Goal: Find specific page/section: Locate a particular part of the current website

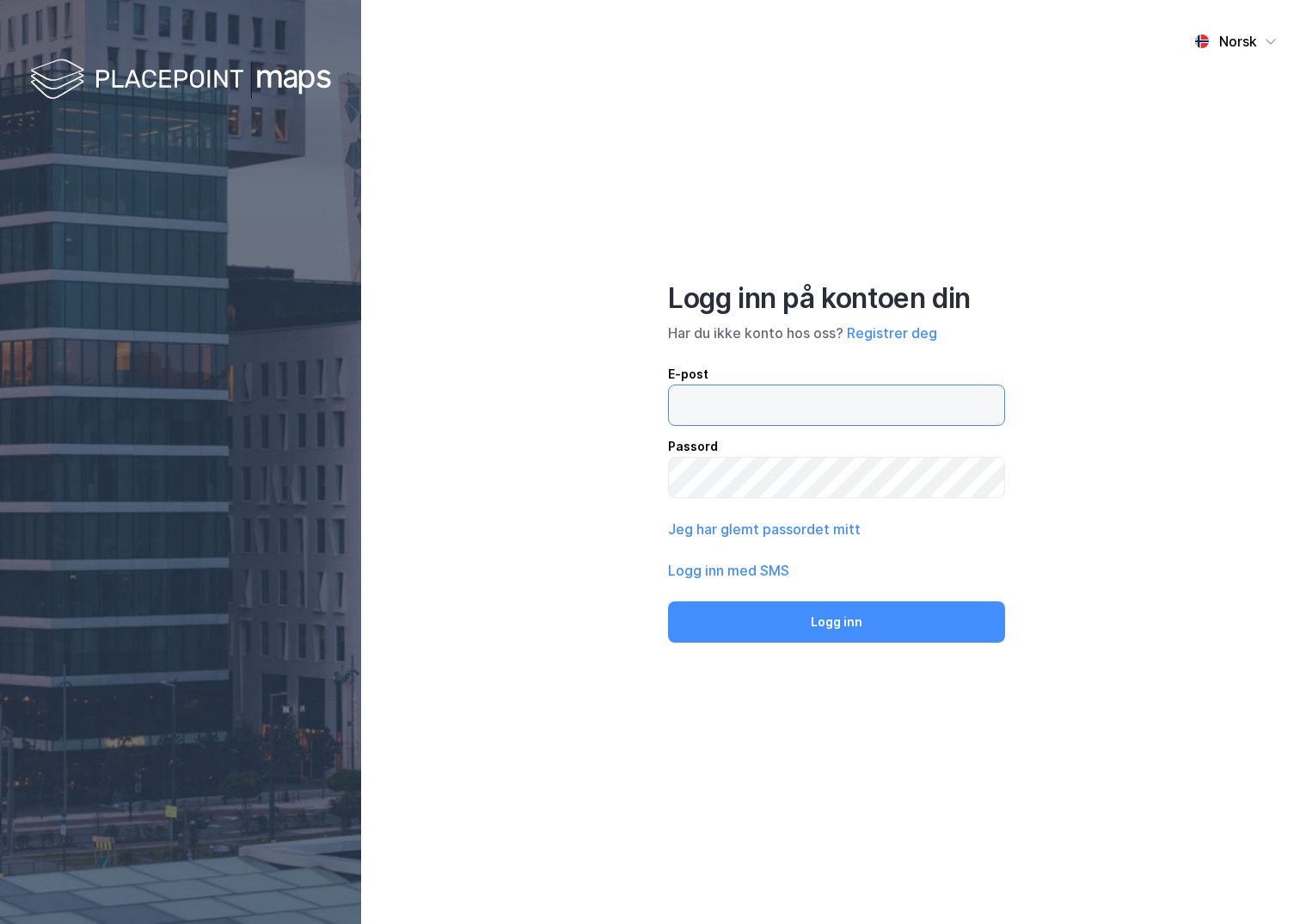
drag, startPoint x: 726, startPoint y: 400, endPoint x: 723, endPoint y: 391, distance: 9.5
click at [725, 399] on input "email" at bounding box center [837, 405] width 336 height 39
type input "[PERSON_NAME][EMAIL_ADDRESS][DOMAIN_NAME]"
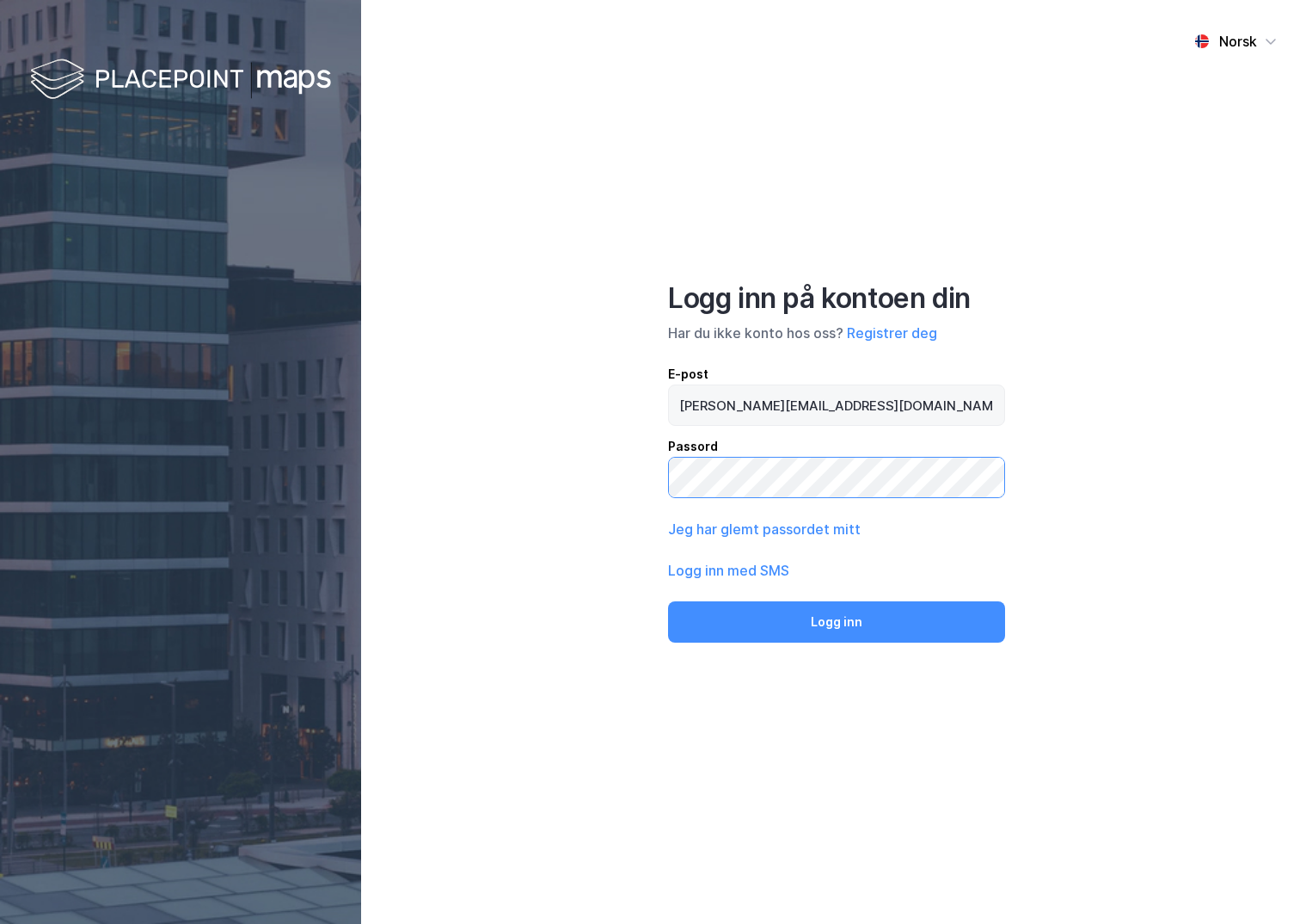
click at [668, 601] on button "Logg inn" at bounding box center [836, 622] width 337 height 41
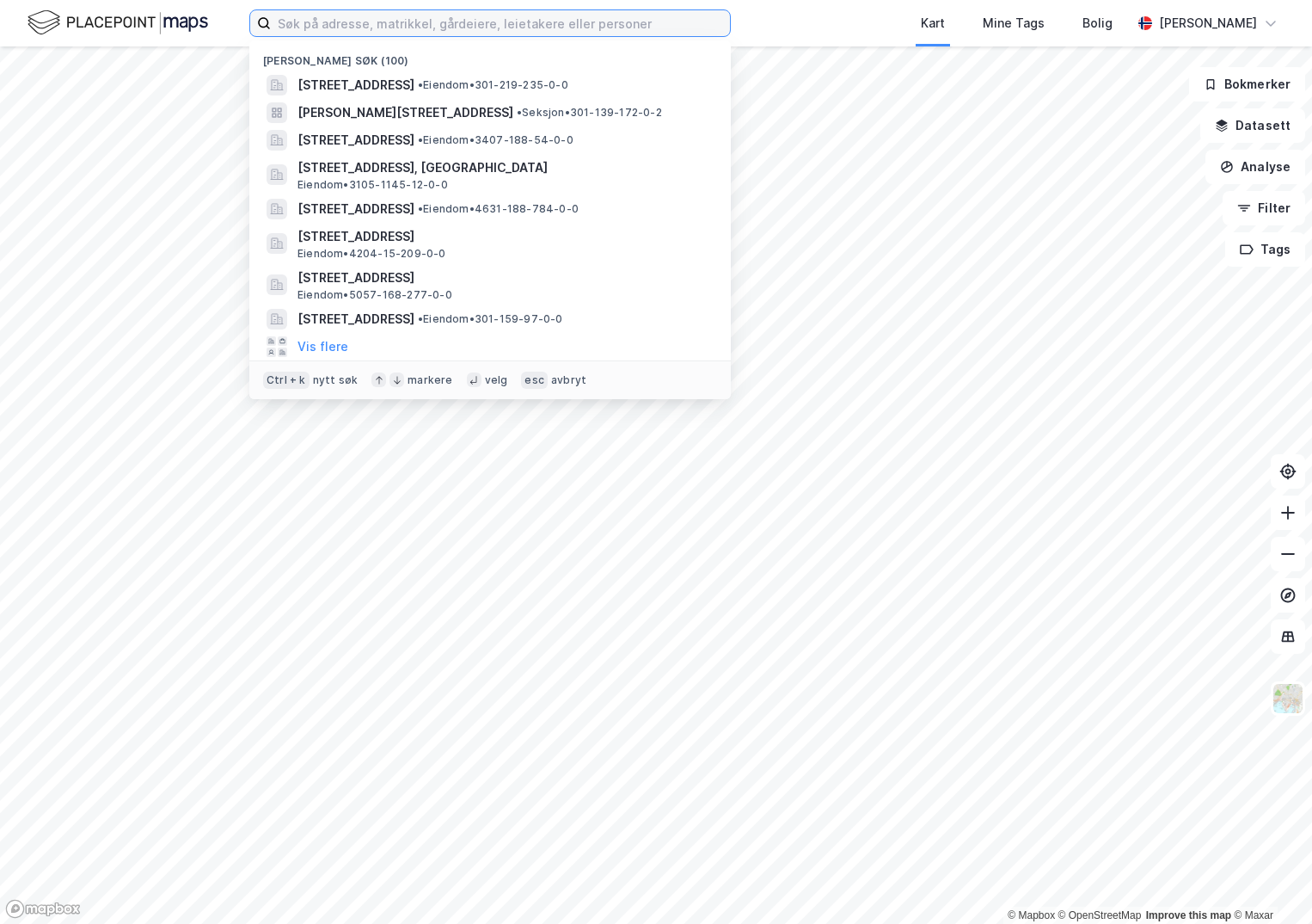
click at [359, 28] on input at bounding box center [501, 24] width 460 height 26
paste input "3441-155/185/0/0"
type input "3441-155/185/0/0"
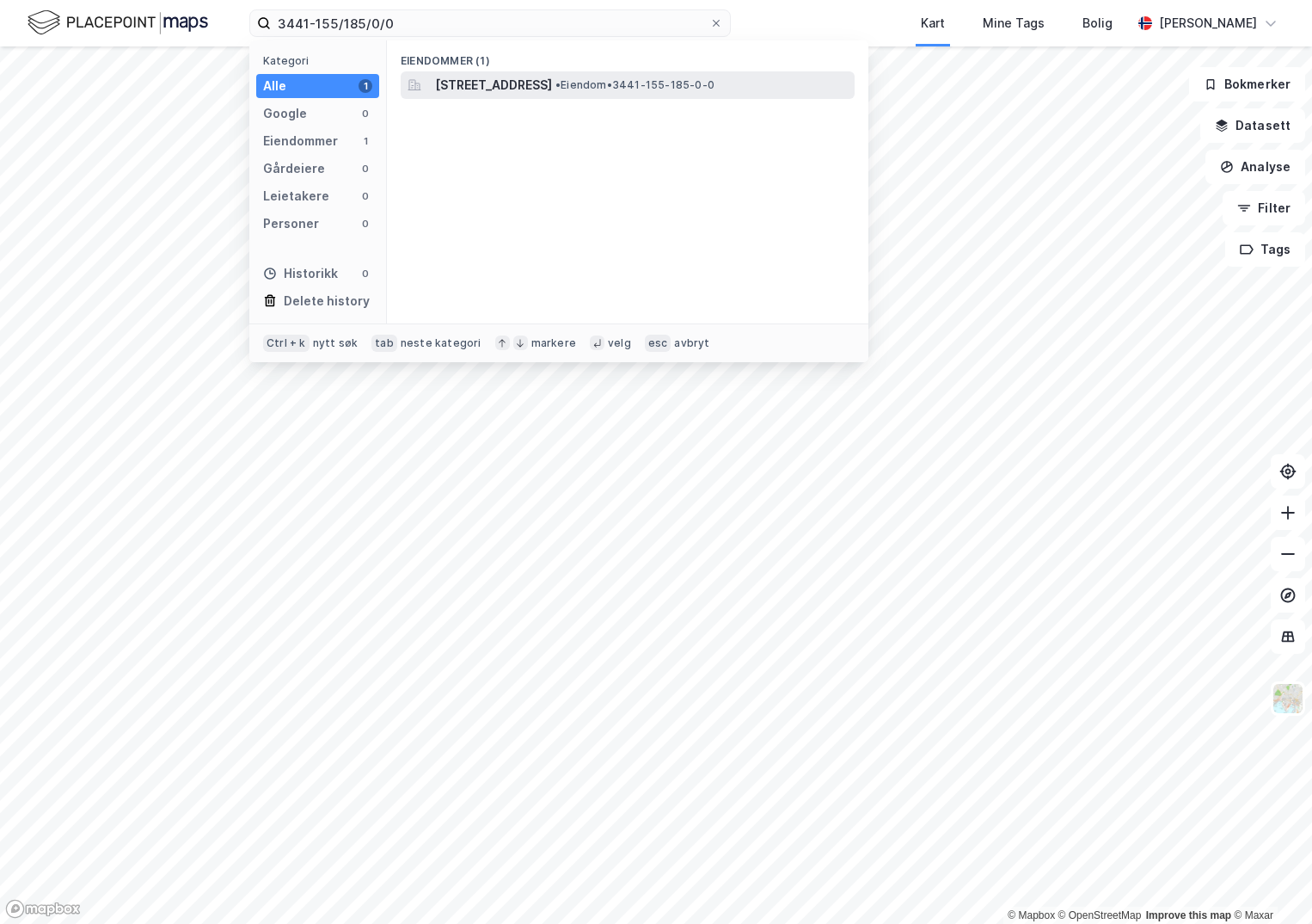
click at [542, 87] on span "[STREET_ADDRESS]" at bounding box center [493, 84] width 117 height 21
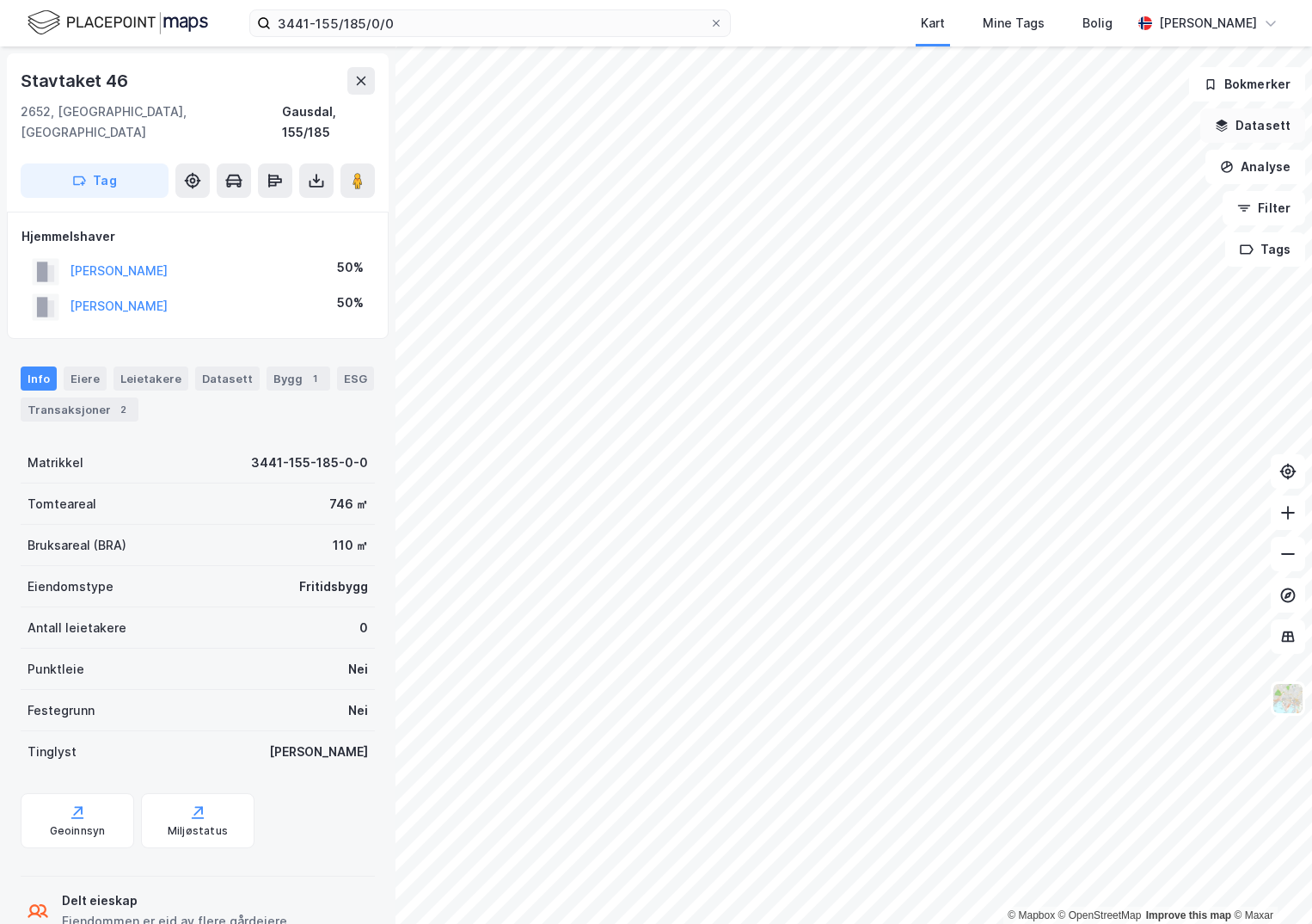
click at [1277, 119] on button "Datasett" at bounding box center [1253, 125] width 105 height 34
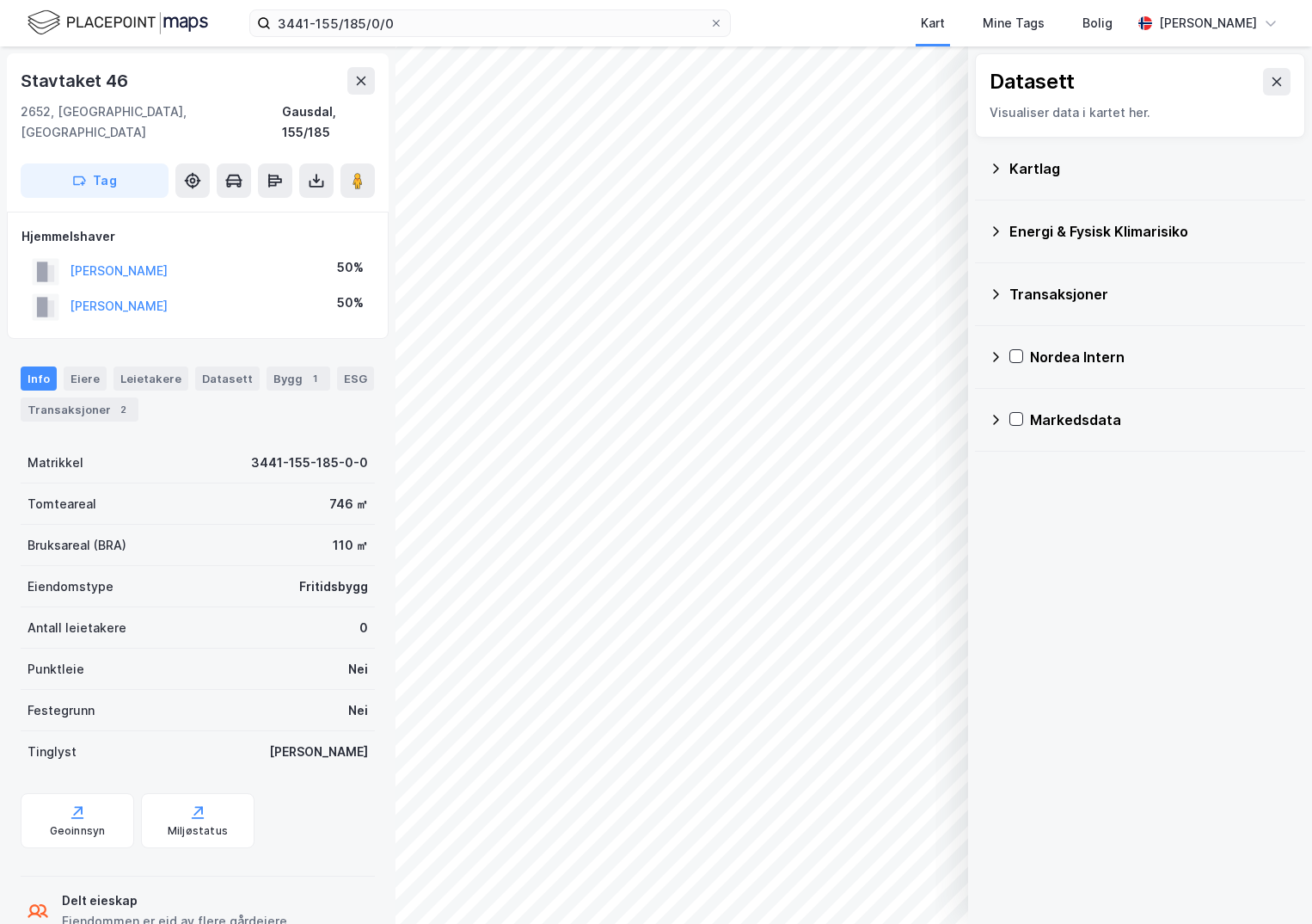
click at [1030, 174] on div "Kartlag" at bounding box center [1150, 168] width 282 height 21
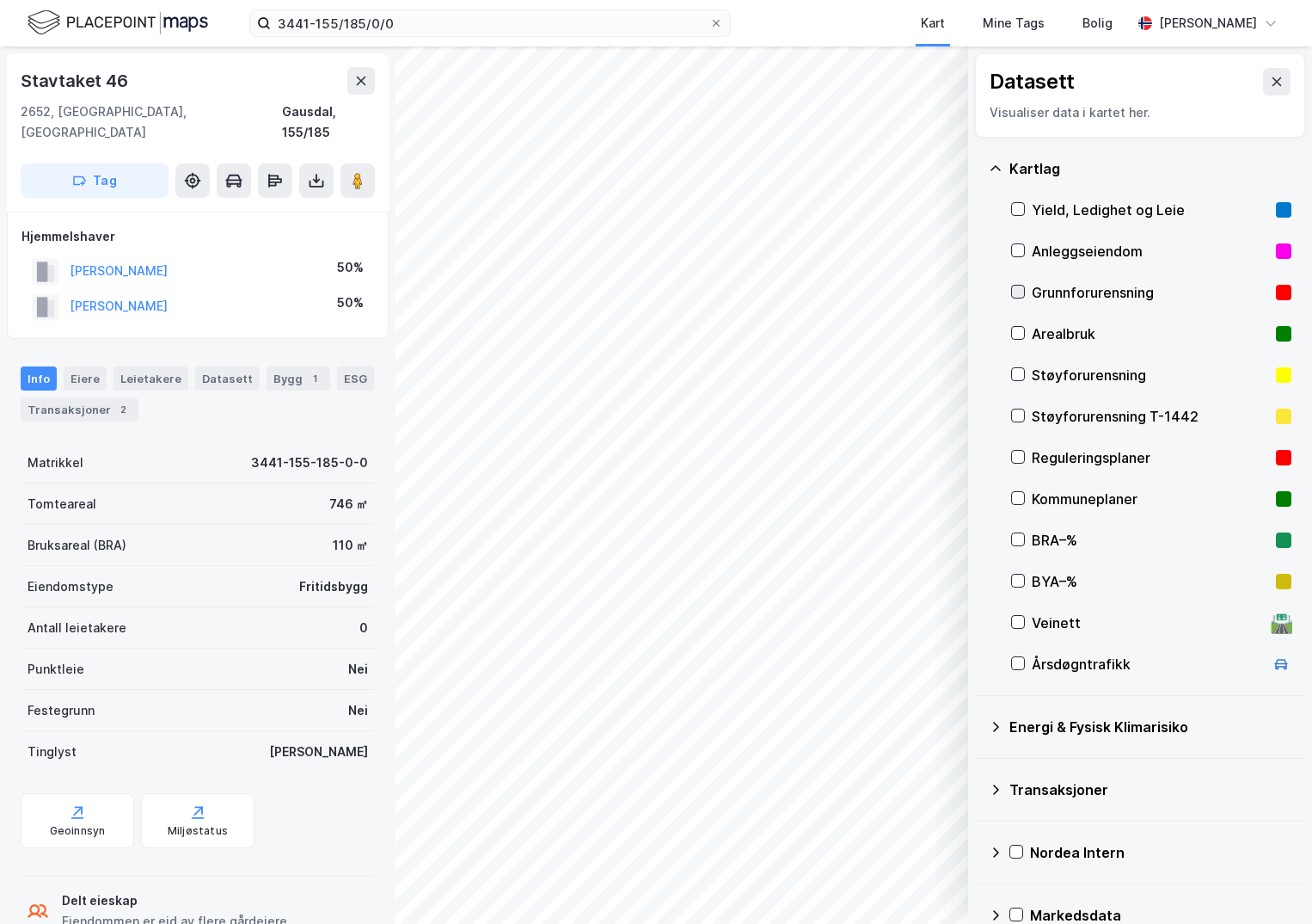
click at [1013, 291] on icon at bounding box center [1018, 292] width 12 height 12
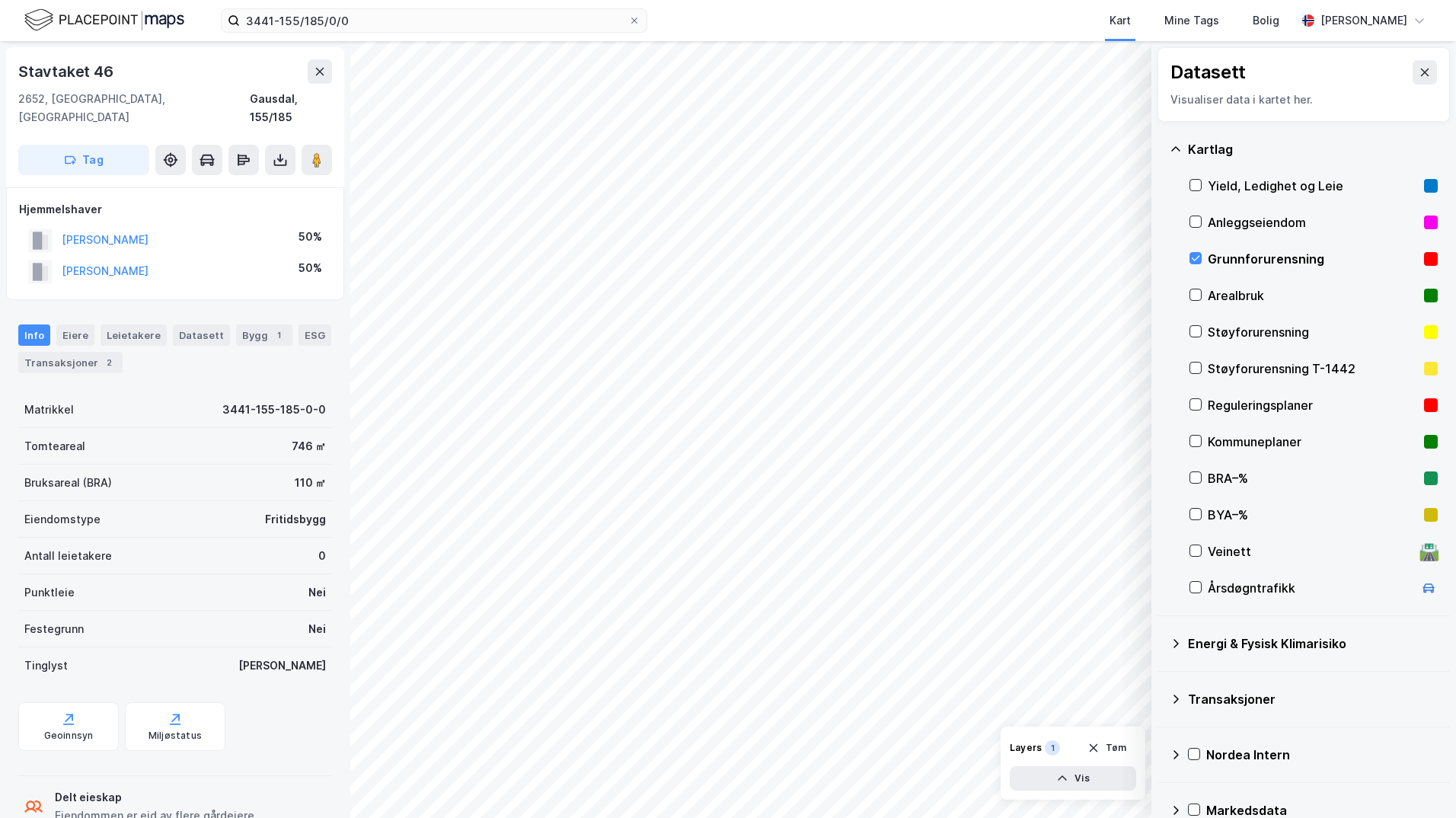
scroll to position [27, 0]
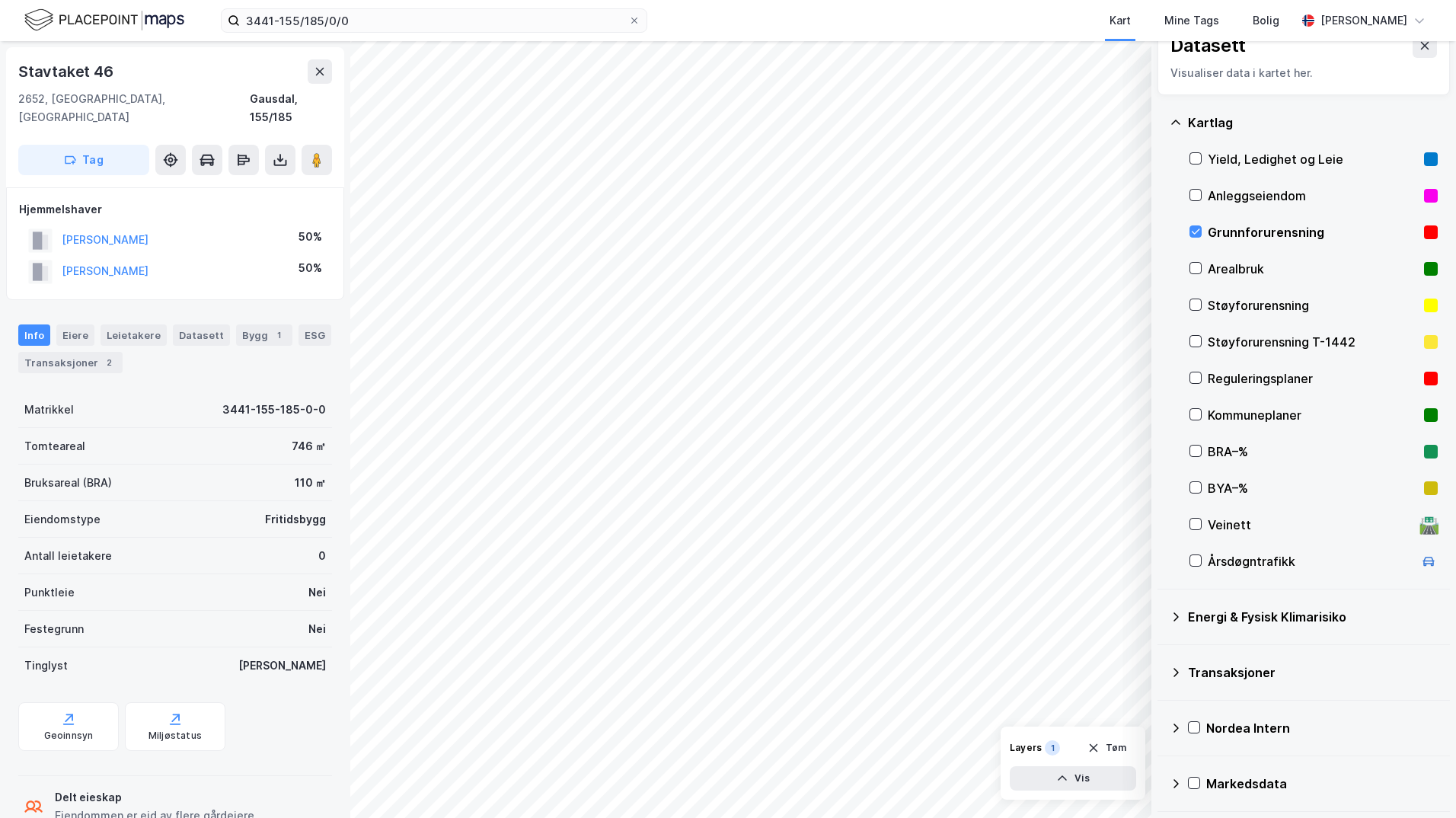
click at [1162, 613] on icon at bounding box center [1176, 616] width 12 height 12
click at [1162, 650] on icon at bounding box center [1214, 652] width 10 height 10
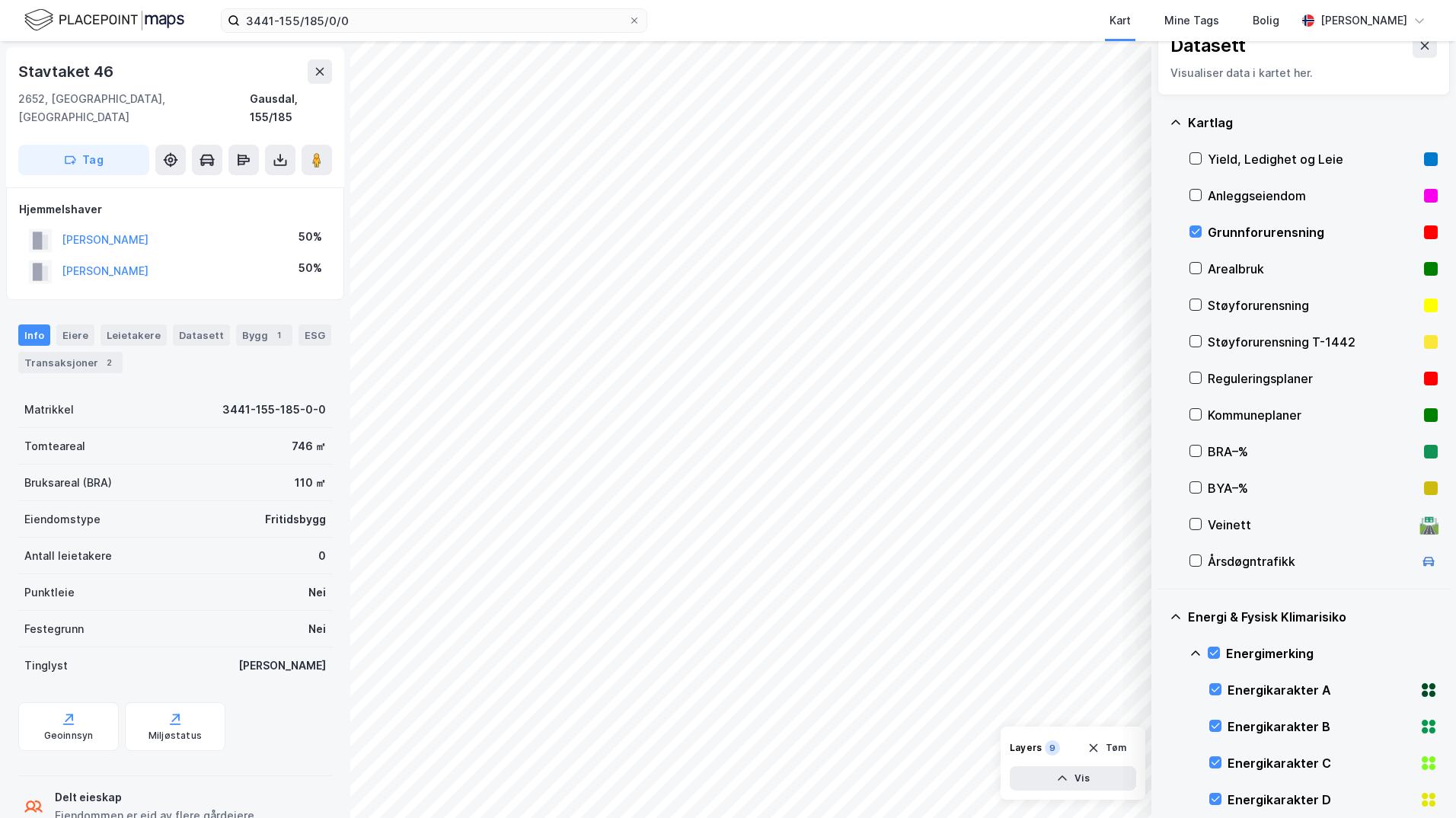
click at [1162, 650] on icon at bounding box center [1196, 653] width 12 height 12
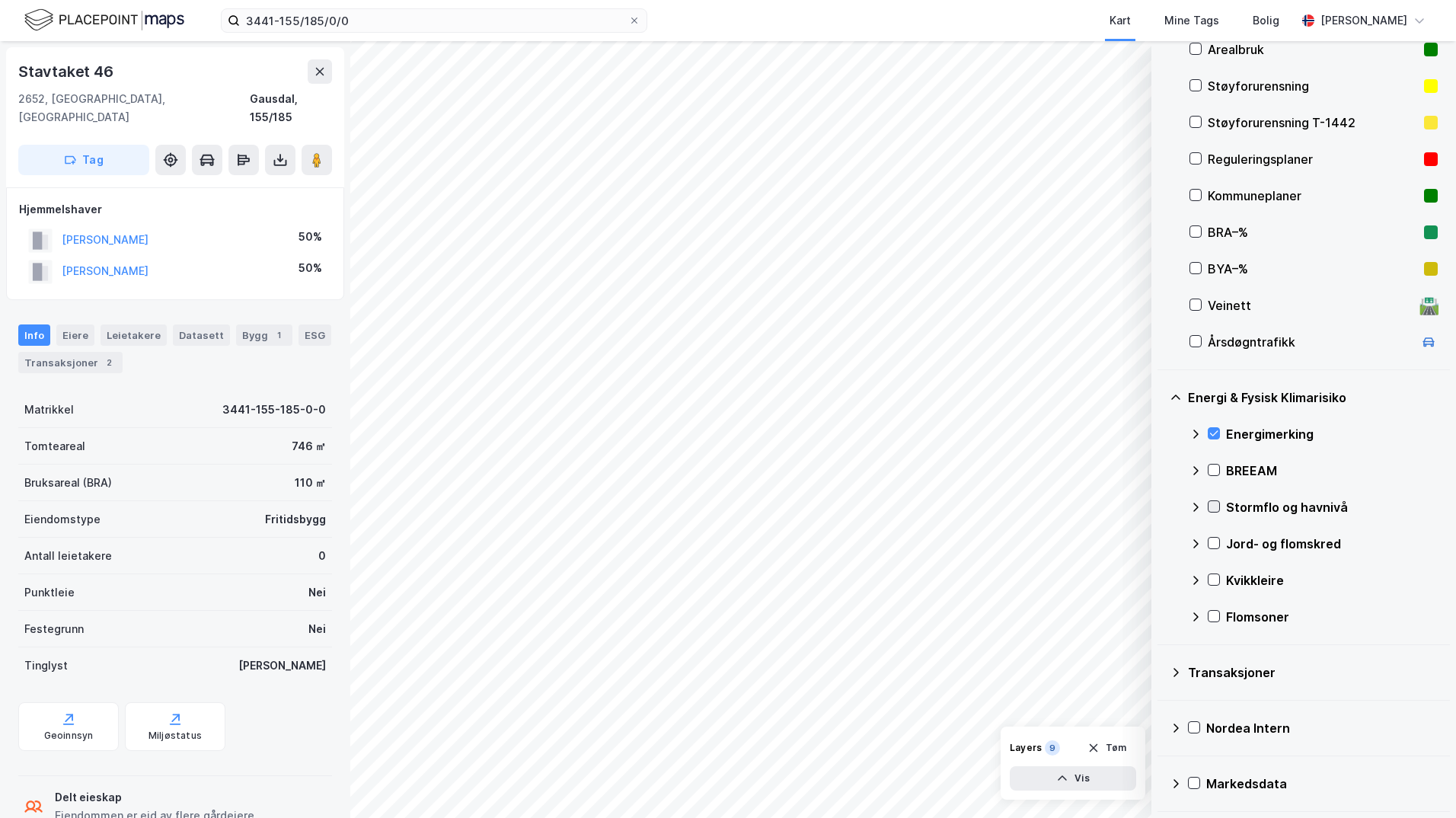
click at [1162, 502] on icon at bounding box center [1214, 506] width 10 height 10
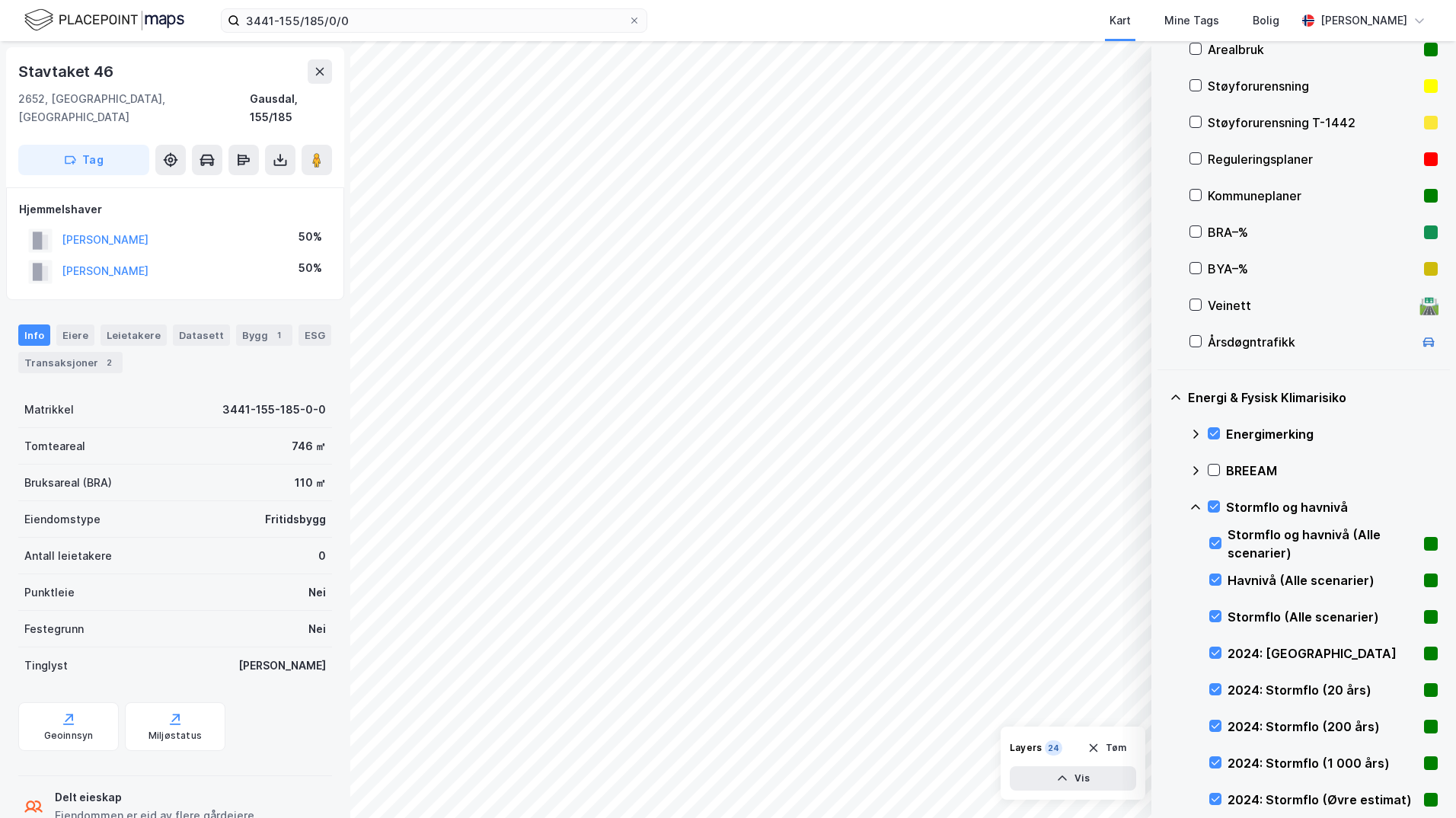
click at [1162, 505] on icon at bounding box center [1196, 507] width 12 height 12
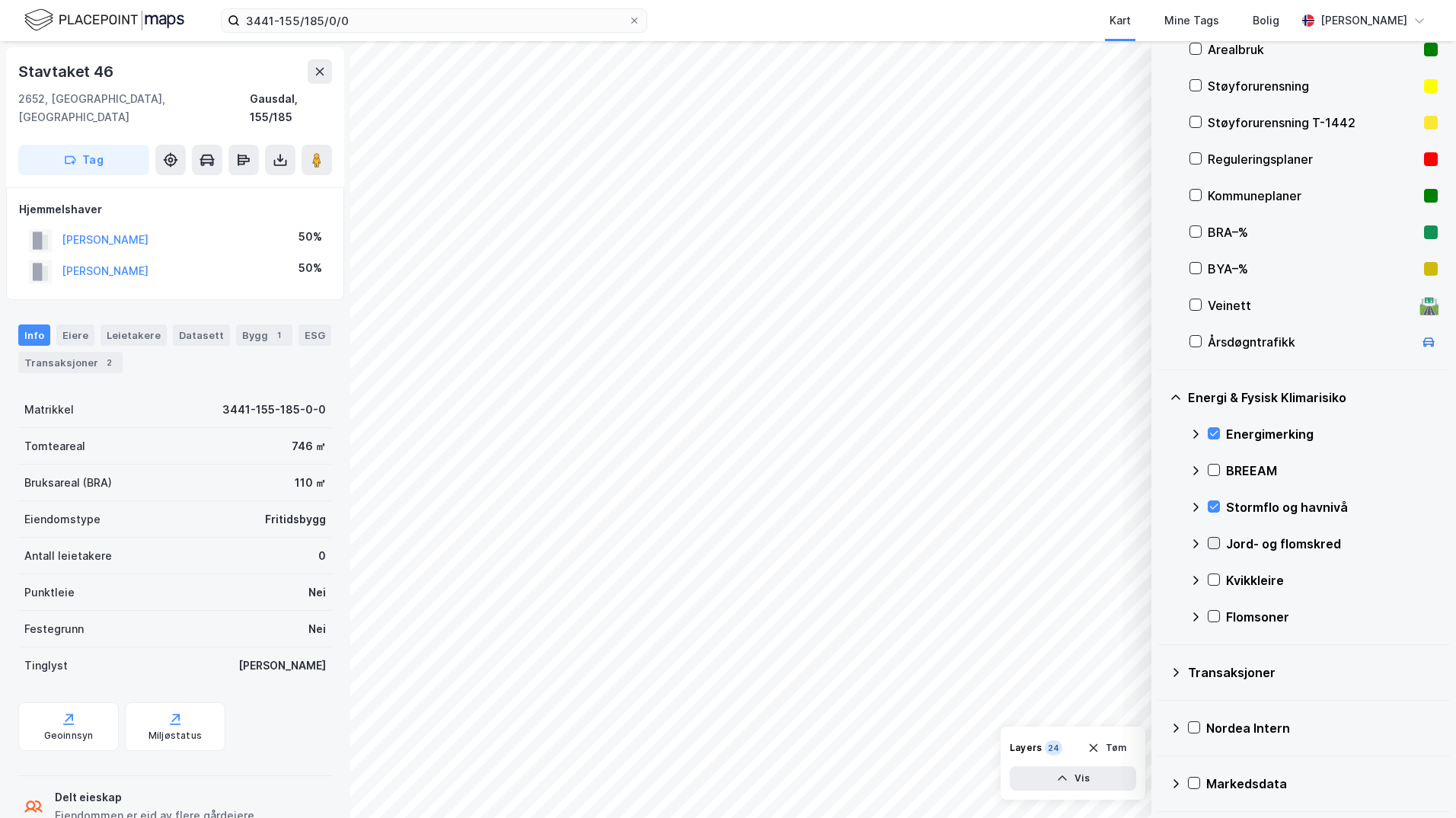
click at [1162, 542] on icon at bounding box center [1214, 542] width 10 height 10
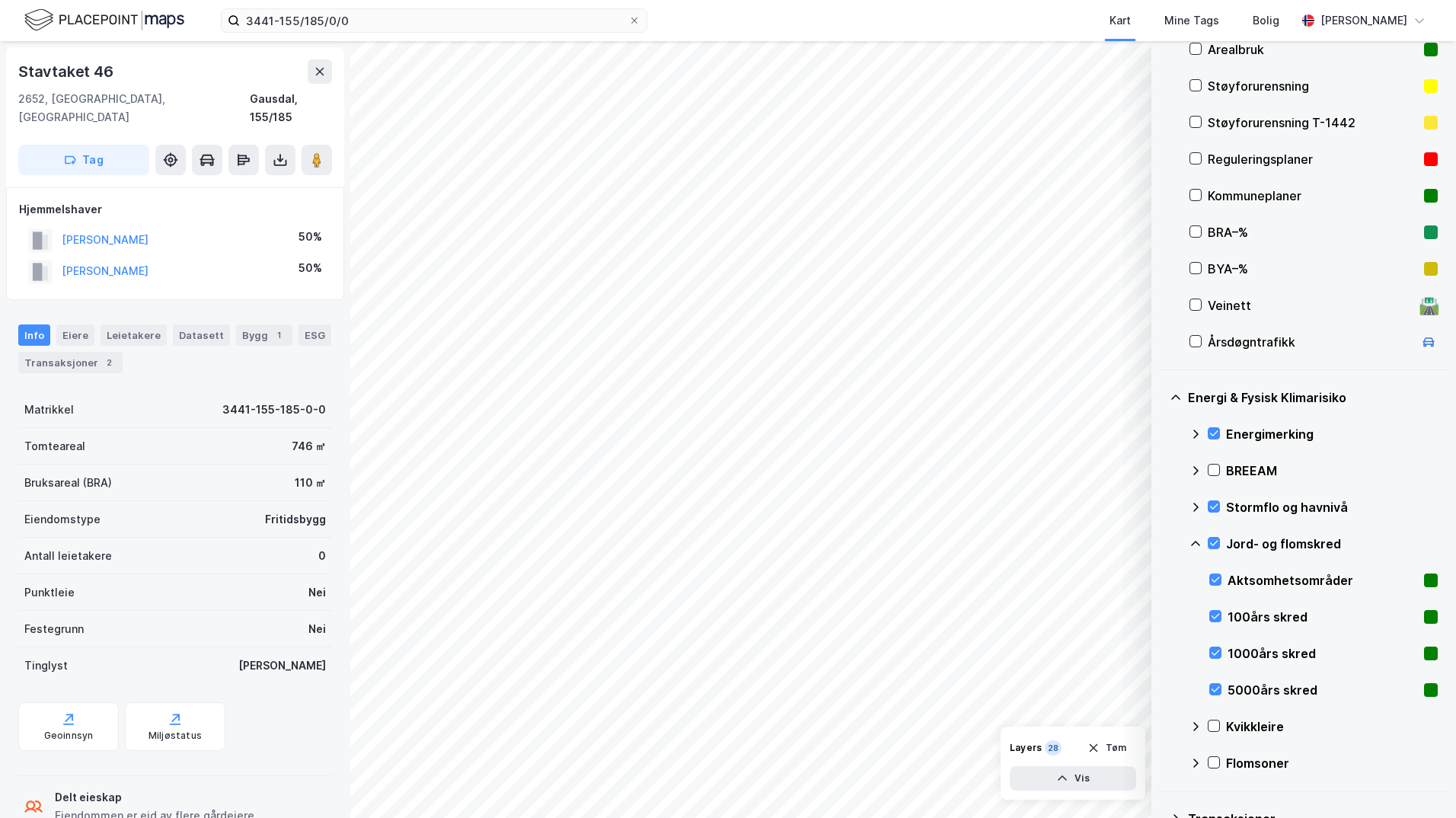
click at [1162, 543] on icon at bounding box center [1196, 543] width 12 height 12
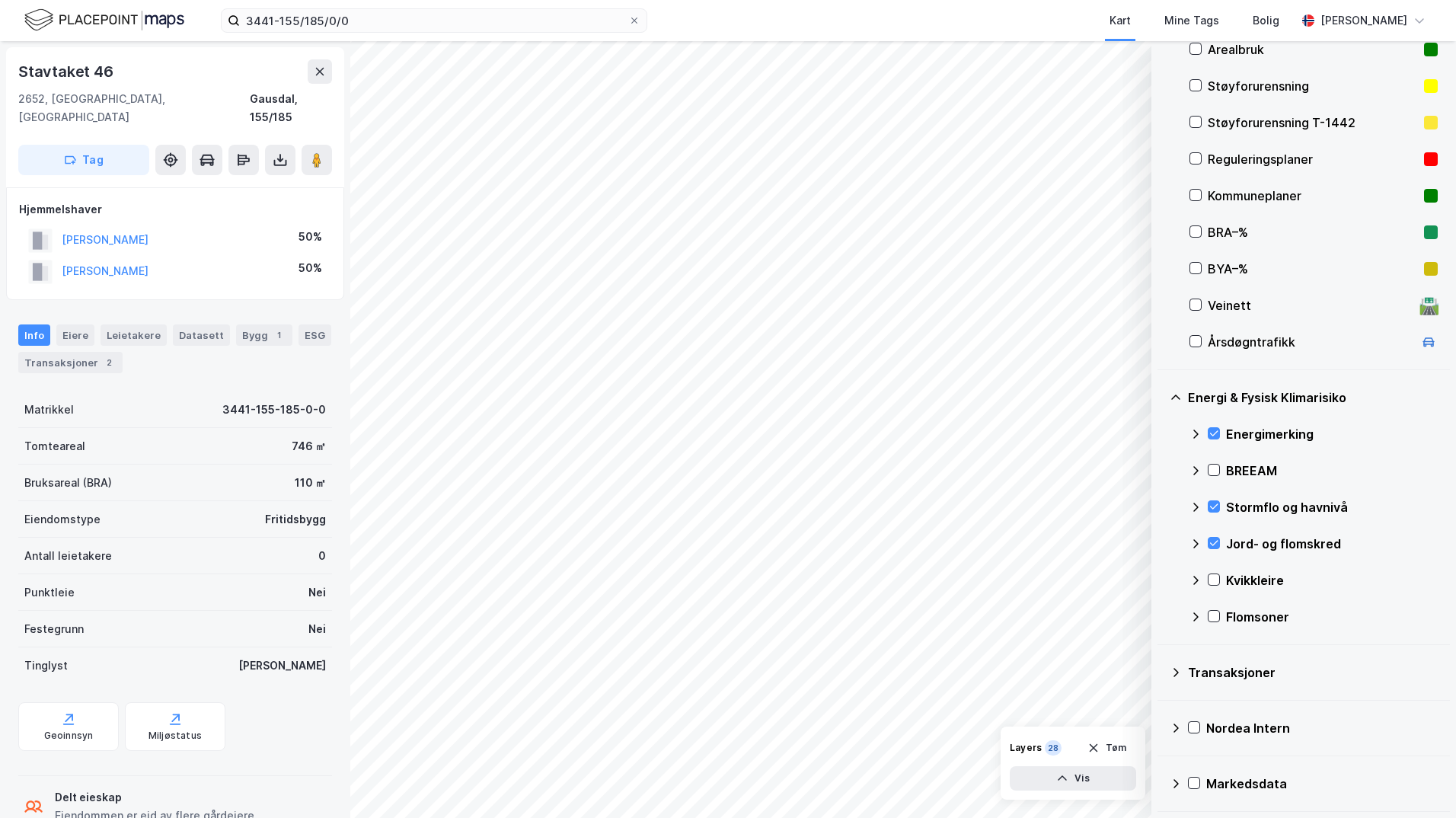
click at [1162, 577] on icon at bounding box center [1214, 579] width 10 height 10
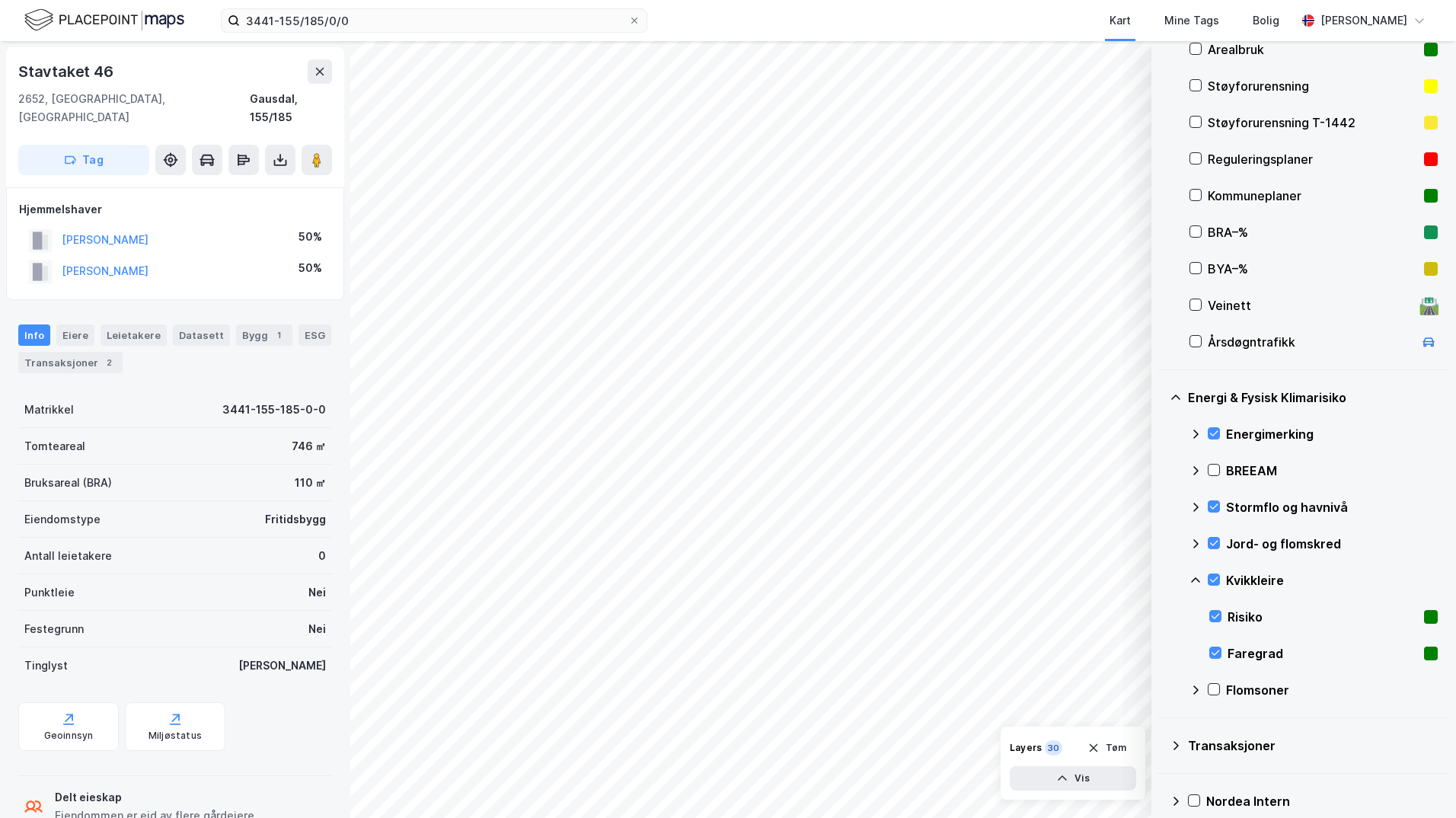
click at [1162, 580] on icon at bounding box center [1196, 580] width 12 height 12
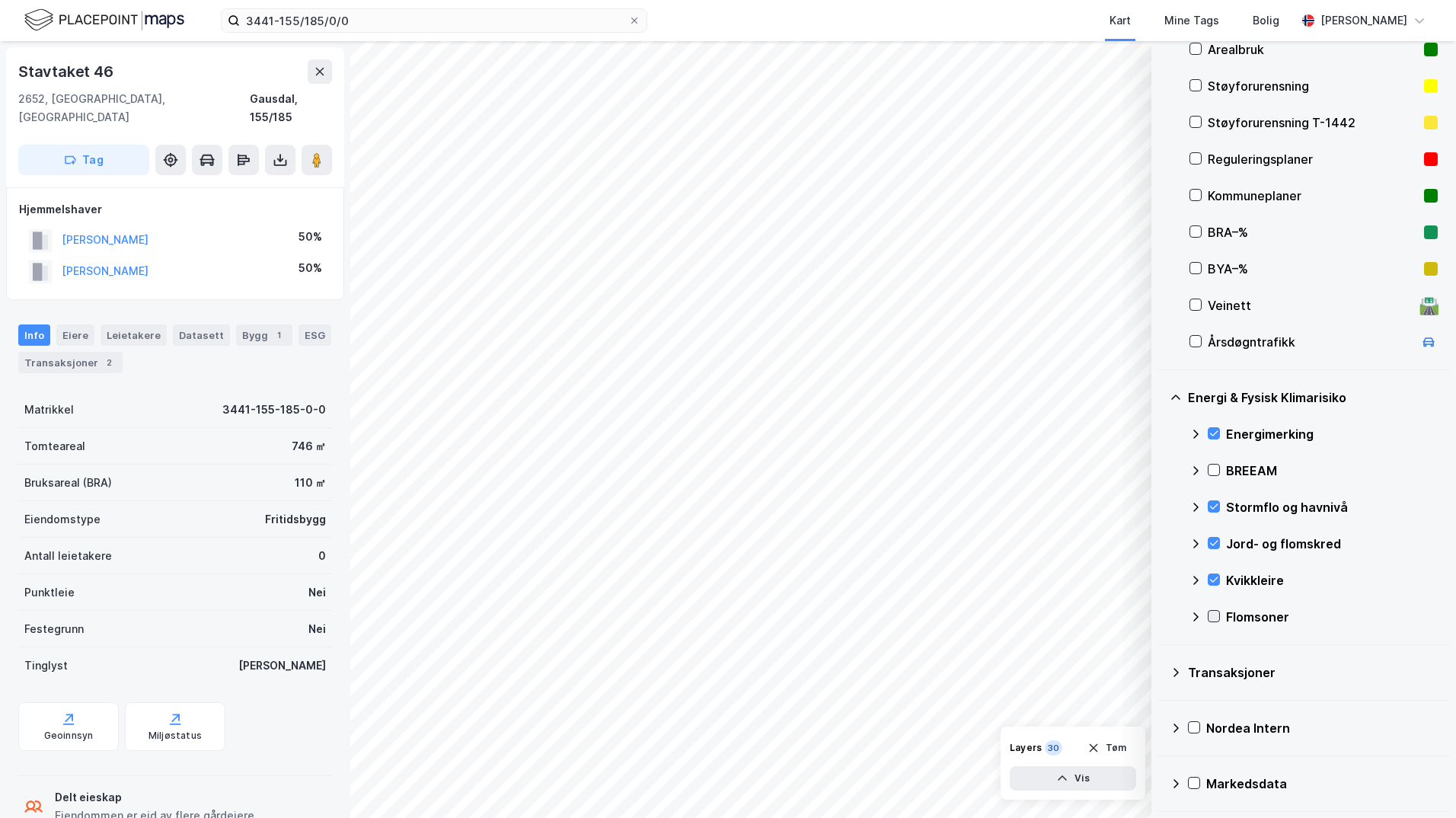
click at [1162, 619] on icon at bounding box center [1214, 615] width 10 height 10
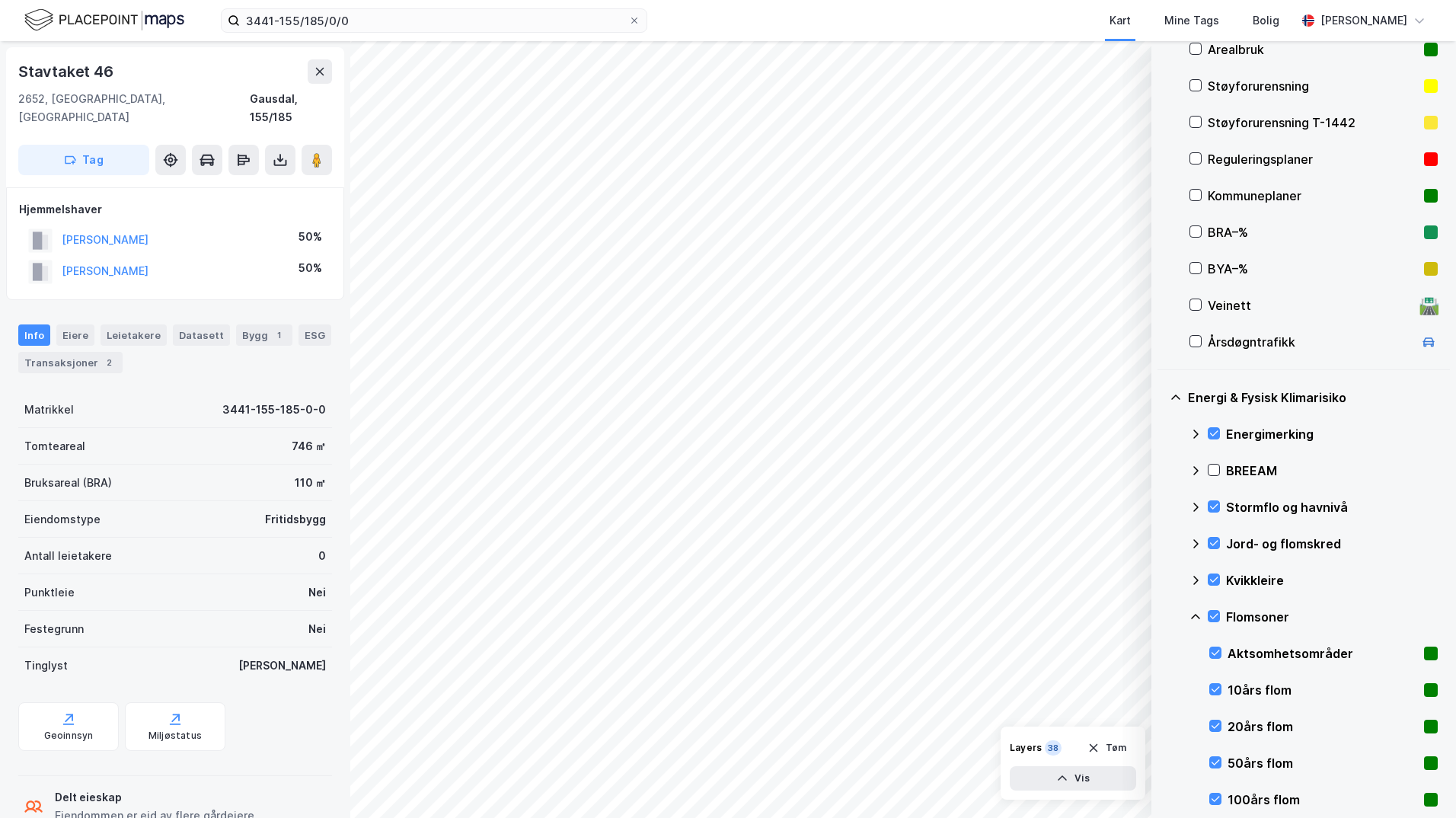
click at [1162, 618] on icon at bounding box center [1196, 616] width 12 height 12
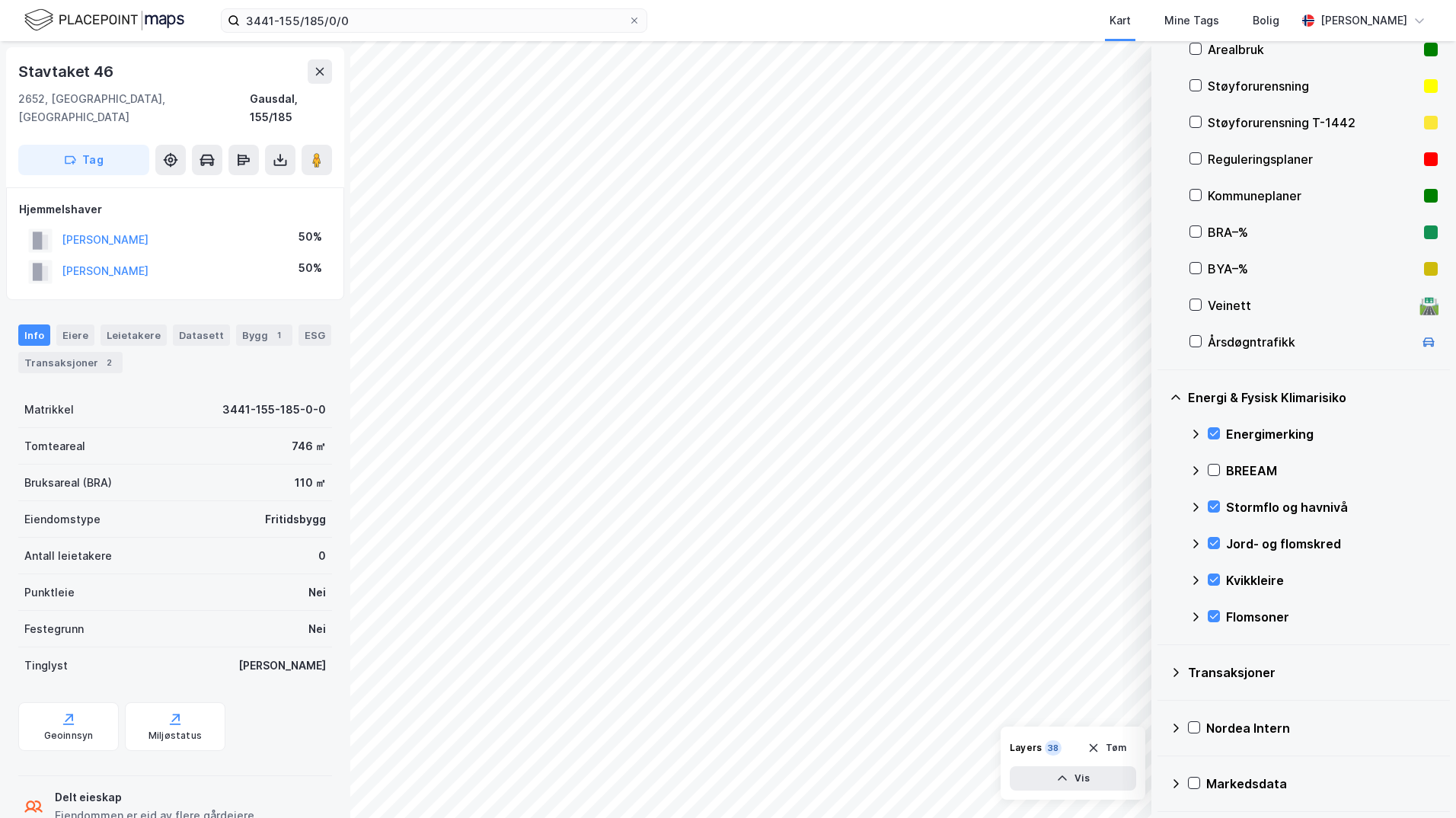
scroll to position [94, 0]
